Goal: Book appointment/travel/reservation

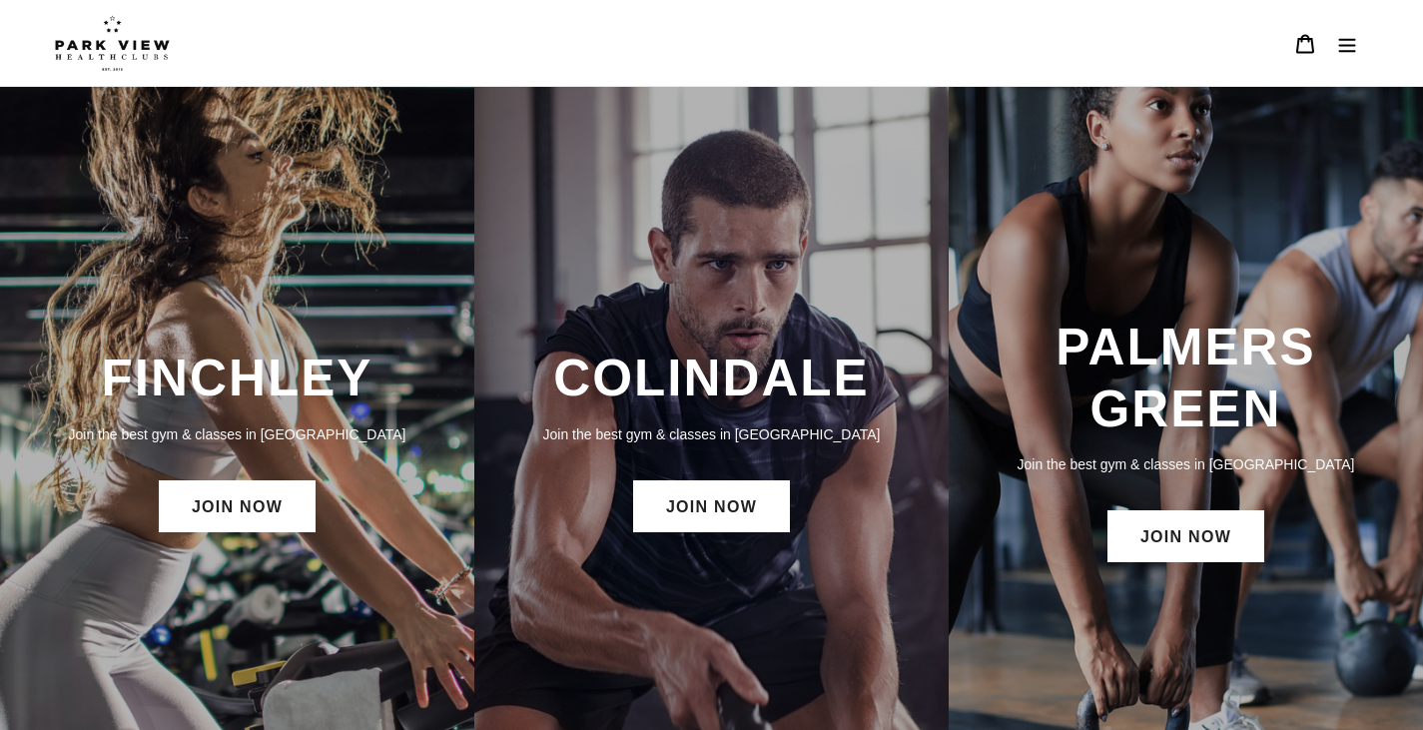
click at [1354, 44] on icon "Menu" at bounding box center [1347, 44] width 20 height 20
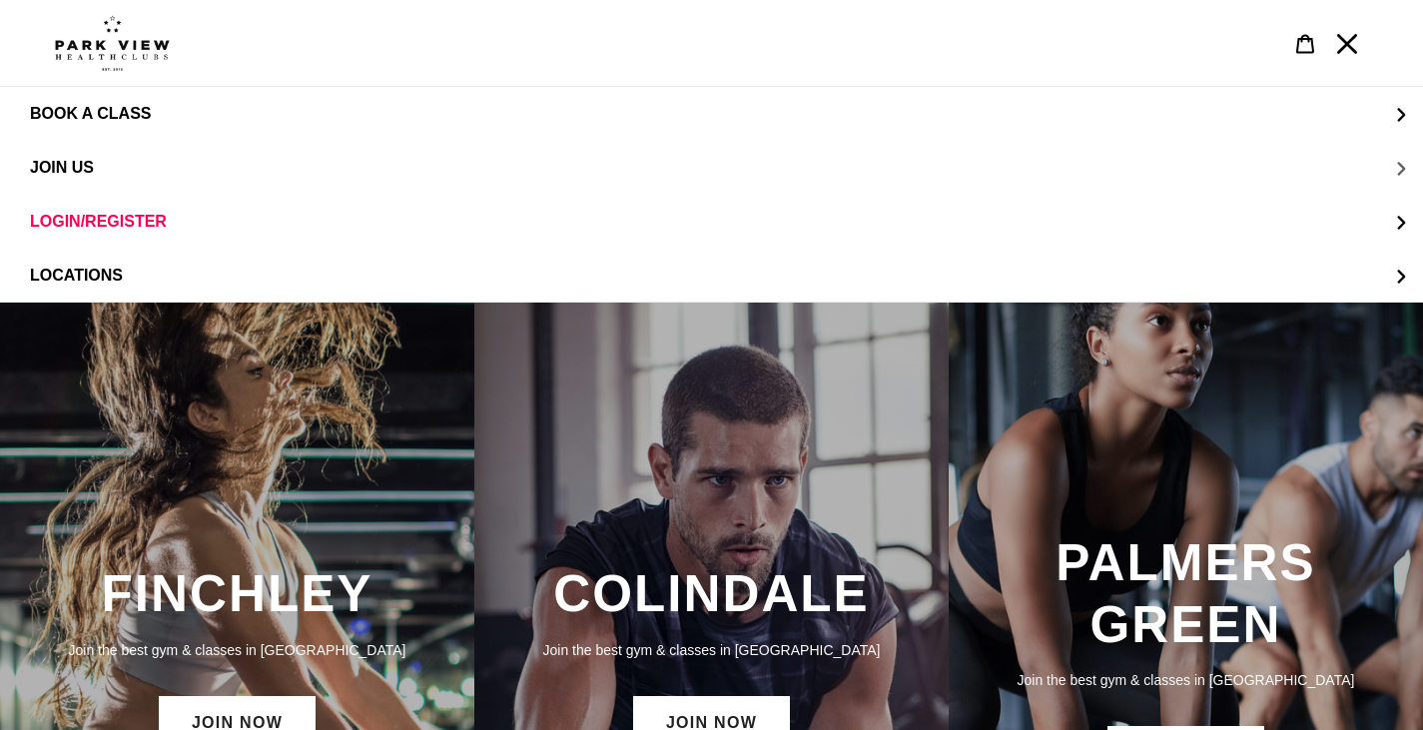
click at [1281, 169] on button "JOIN US" at bounding box center [711, 168] width 1423 height 54
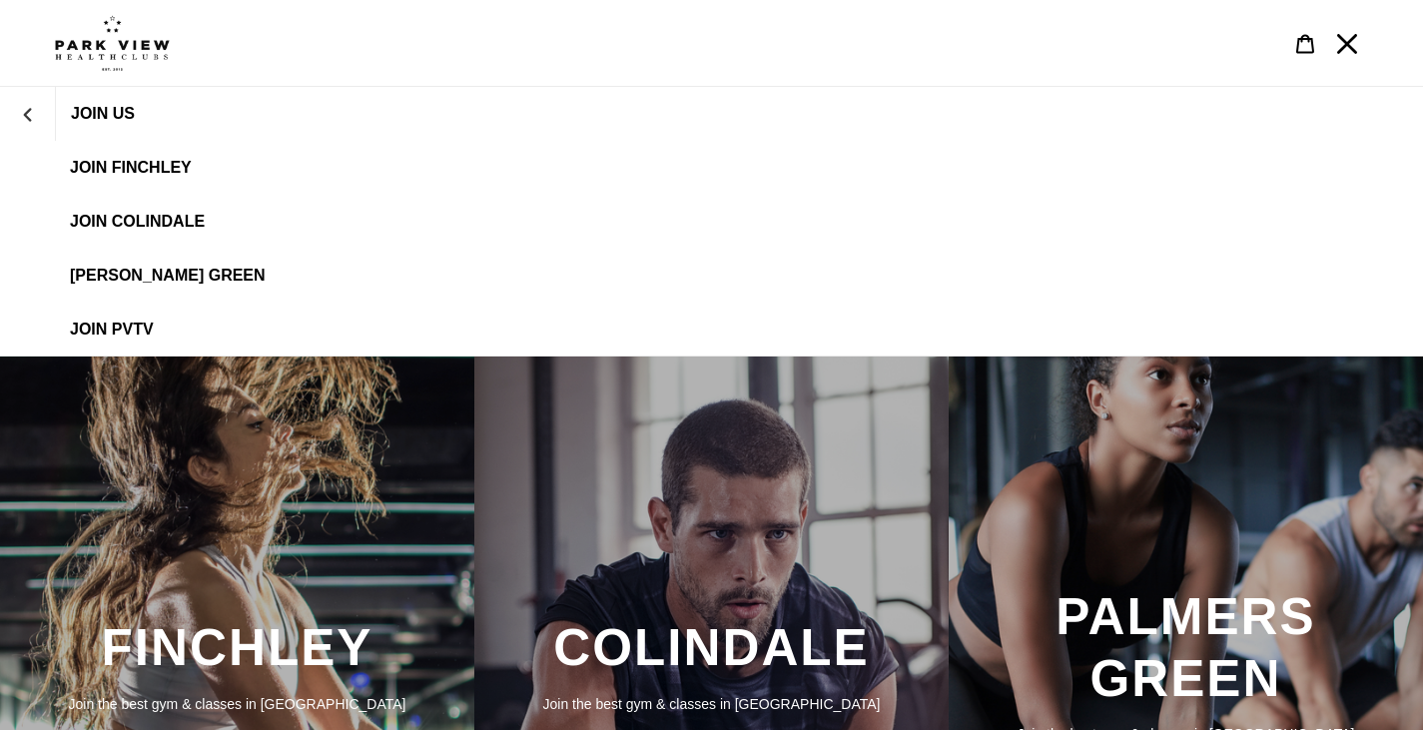
click at [184, 223] on span "JOIN Colindale" at bounding box center [137, 222] width 135 height 18
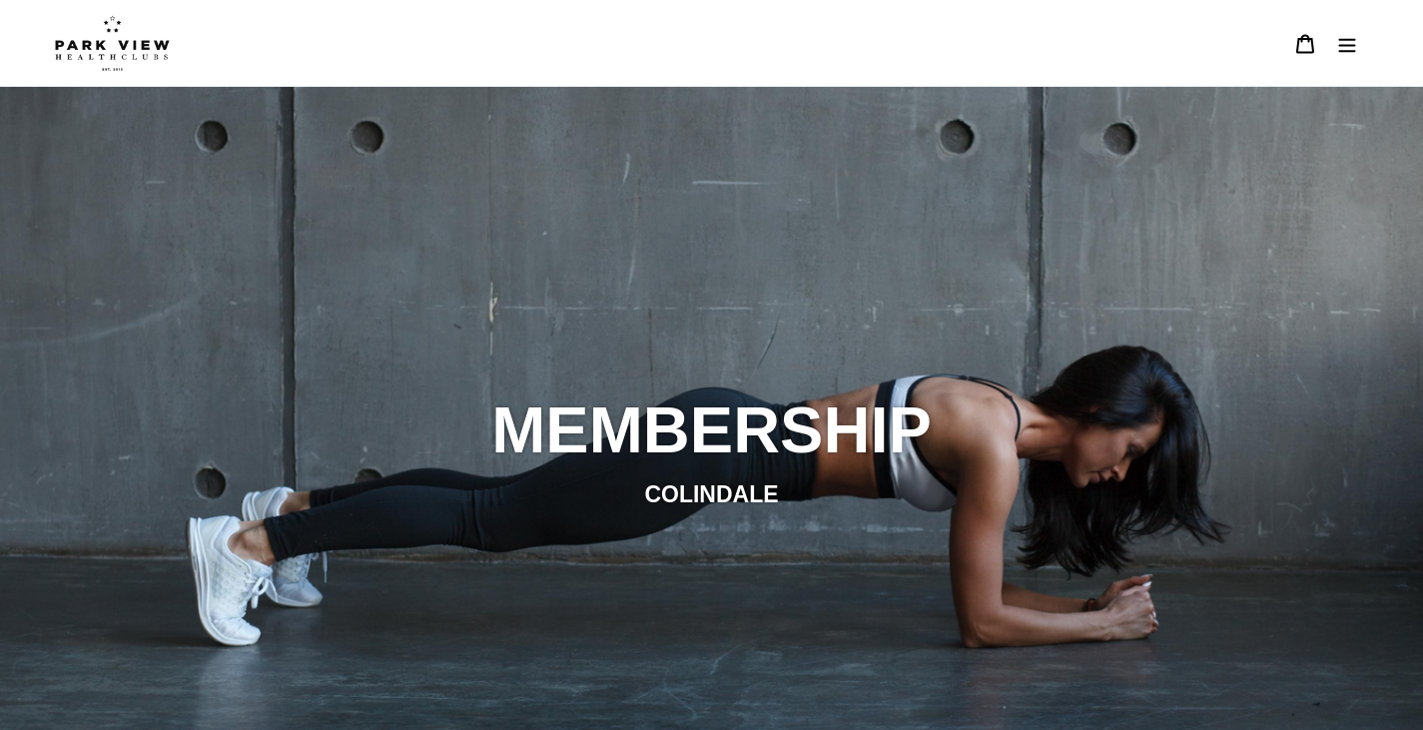
click at [1357, 50] on button "Menu" at bounding box center [1347, 43] width 42 height 43
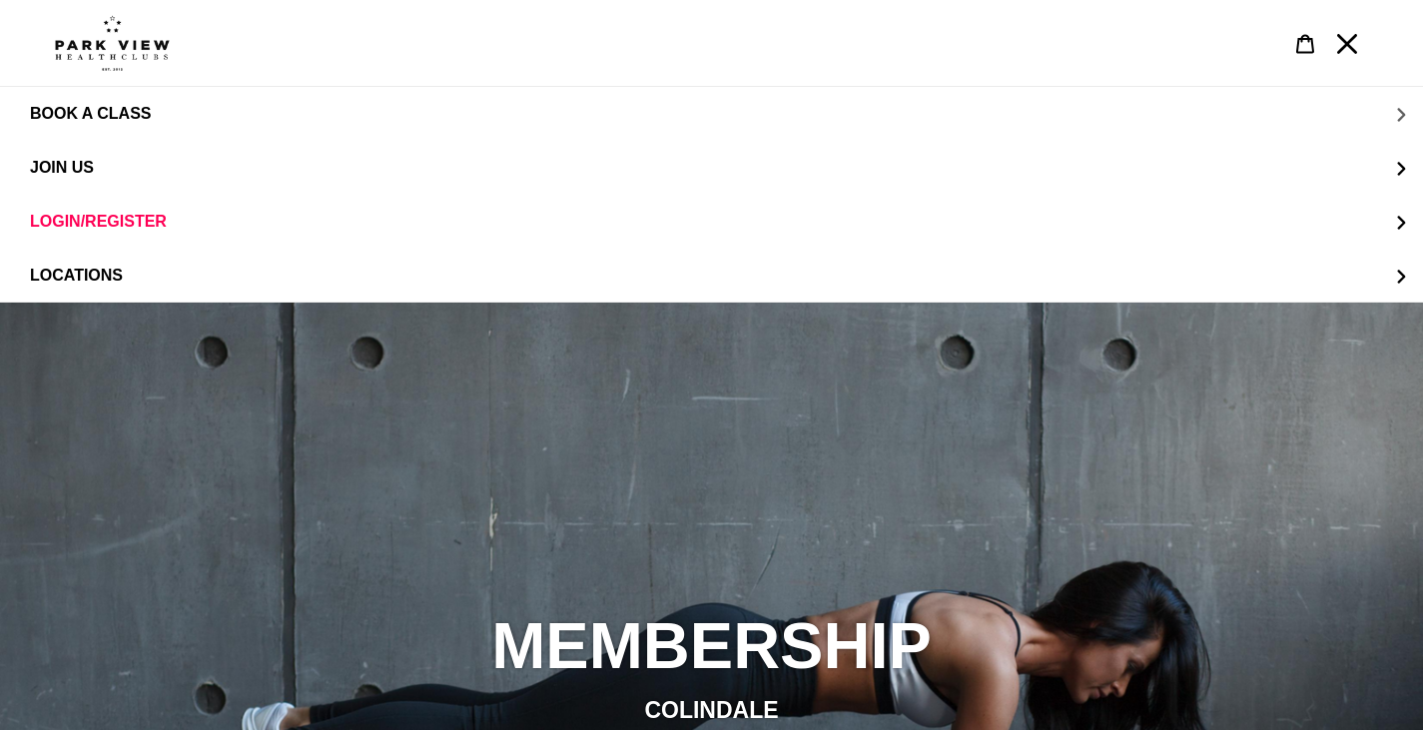
click at [1351, 115] on button "BOOK A CLASS" at bounding box center [711, 114] width 1423 height 54
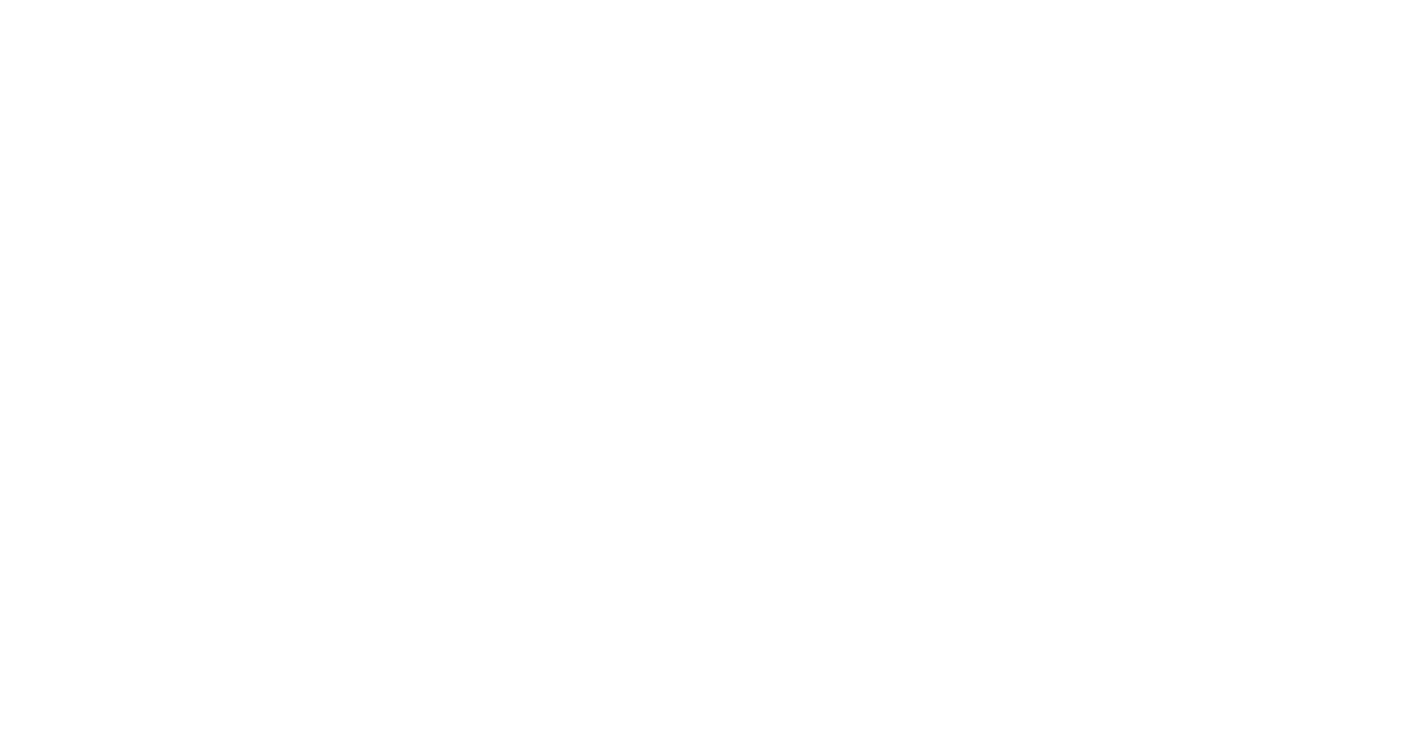
scroll to position [300, 0]
